Goal: Transaction & Acquisition: Purchase product/service

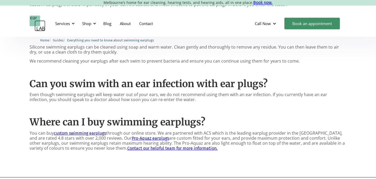
scroll to position [560, 0]
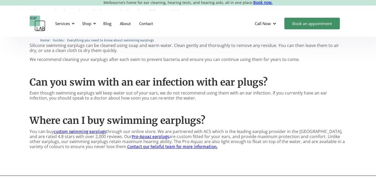
click at [79, 129] on link "custom swimming earplugs" at bounding box center [80, 131] width 52 height 5
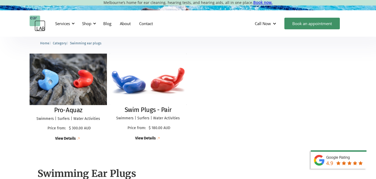
scroll to position [134, 0]
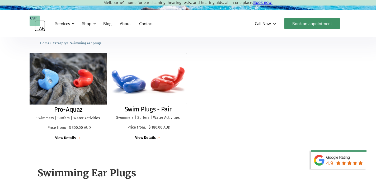
click at [79, 79] on img at bounding box center [68, 78] width 85 height 56
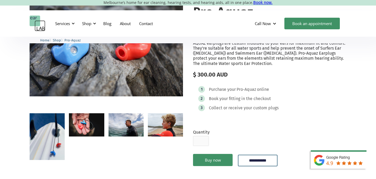
scroll to position [66, 0]
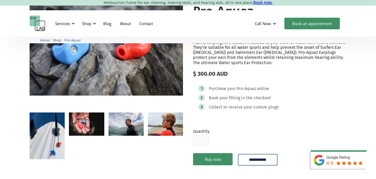
click at [82, 126] on img "open lightbox" at bounding box center [86, 123] width 35 height 23
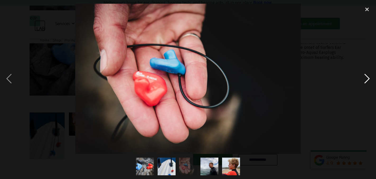
click at [366, 77] on div "next image" at bounding box center [367, 79] width 18 height 150
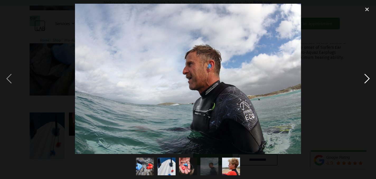
click at [366, 77] on div "next image" at bounding box center [367, 79] width 18 height 150
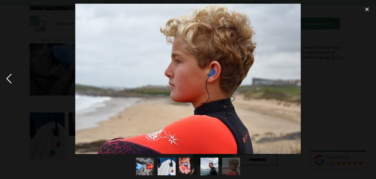
click at [6, 76] on div "previous image" at bounding box center [9, 79] width 18 height 150
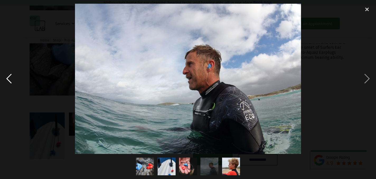
click at [6, 76] on div "previous image" at bounding box center [9, 79] width 18 height 150
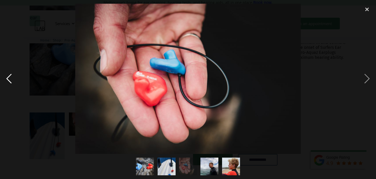
click at [6, 76] on div "previous image" at bounding box center [9, 79] width 18 height 150
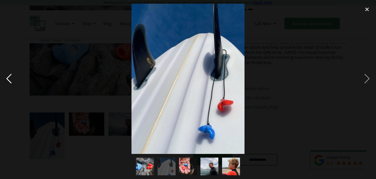
click at [6, 76] on div "previous image" at bounding box center [9, 79] width 18 height 150
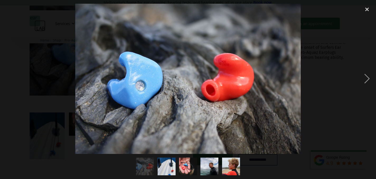
click at [6, 76] on div "previous image" at bounding box center [9, 79] width 18 height 150
click at [366, 9] on div "close lightbox" at bounding box center [367, 10] width 18 height 12
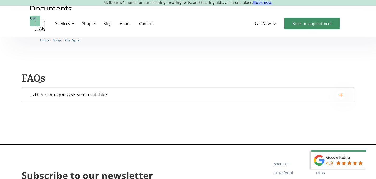
scroll to position [488, 0]
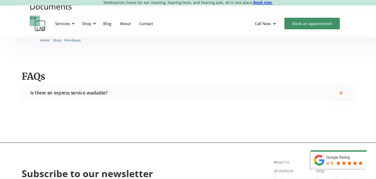
click at [339, 93] on img at bounding box center [341, 93] width 4 height 4
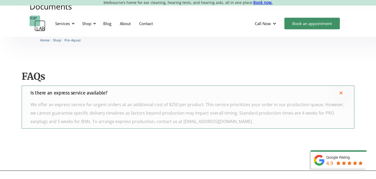
click at [339, 93] on img at bounding box center [341, 93] width 6 height 6
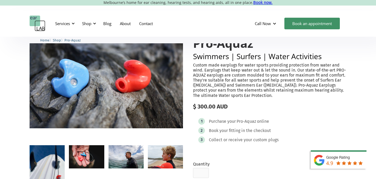
scroll to position [0, 0]
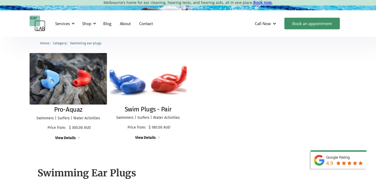
click at [140, 80] on img at bounding box center [148, 78] width 85 height 56
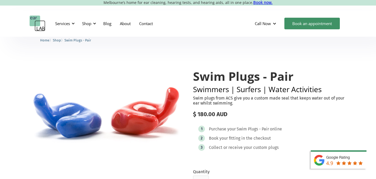
click at [150, 112] on img "open lightbox" at bounding box center [106, 110] width 153 height 102
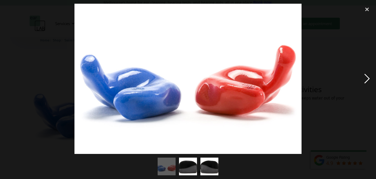
click at [367, 81] on div "next image" at bounding box center [367, 79] width 18 height 150
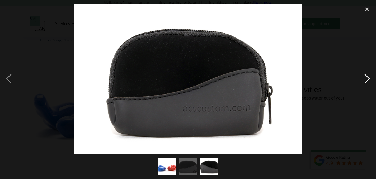
click at [367, 81] on div "next image" at bounding box center [367, 79] width 18 height 150
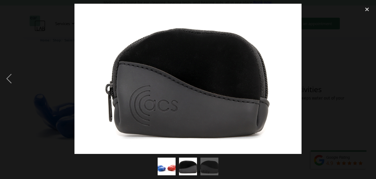
click at [367, 81] on div "next image" at bounding box center [367, 79] width 18 height 150
click at [8, 76] on div "previous image" at bounding box center [9, 79] width 18 height 150
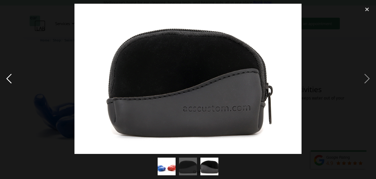
click at [8, 76] on div "previous image" at bounding box center [9, 79] width 18 height 150
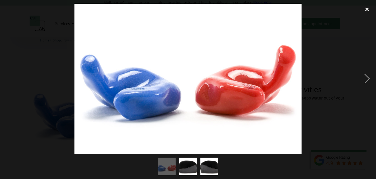
click at [367, 11] on div "close lightbox" at bounding box center [367, 10] width 18 height 12
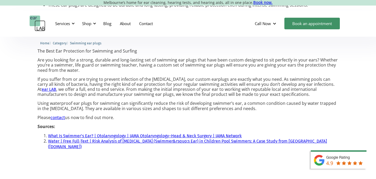
scroll to position [386, 0]
click at [63, 133] on link "What Is Swimmer’s Ear? | Otolaryngology | JAMA Otolaryngology–Head & Neck Surge…" at bounding box center [144, 135] width 193 height 5
